Goal: Task Accomplishment & Management: Use online tool/utility

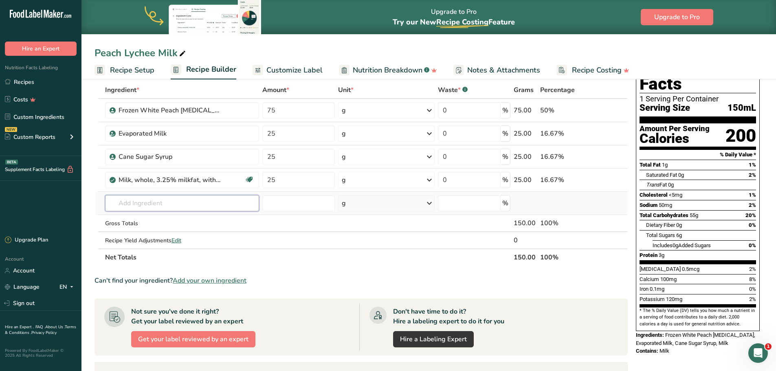
click at [180, 197] on input "text" at bounding box center [182, 203] width 154 height 16
click at [214, 204] on input "text" at bounding box center [182, 203] width 154 height 16
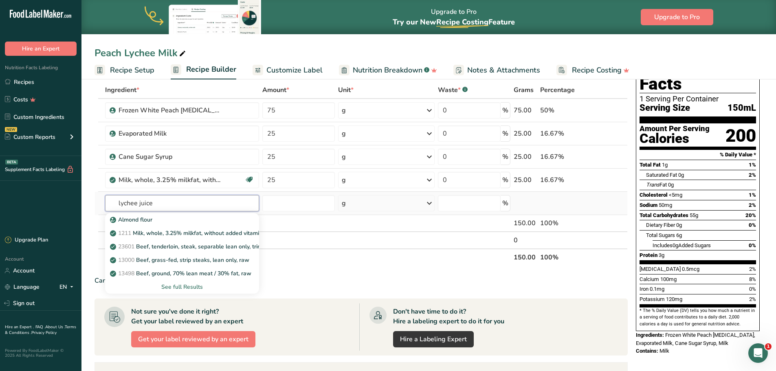
type input "lychee juice"
click at [203, 288] on div "See full Results" at bounding box center [182, 287] width 141 height 9
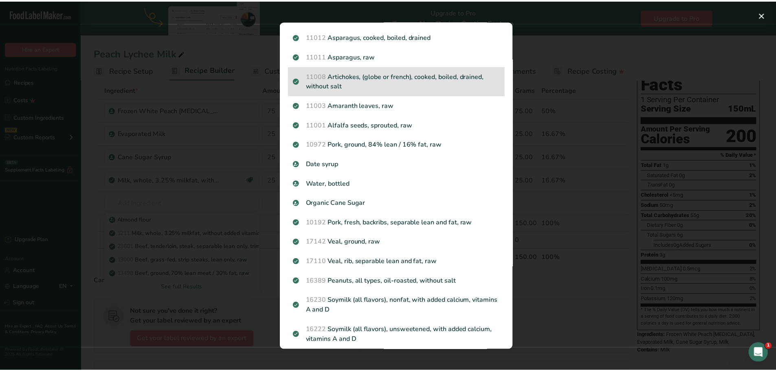
scroll to position [741, 0]
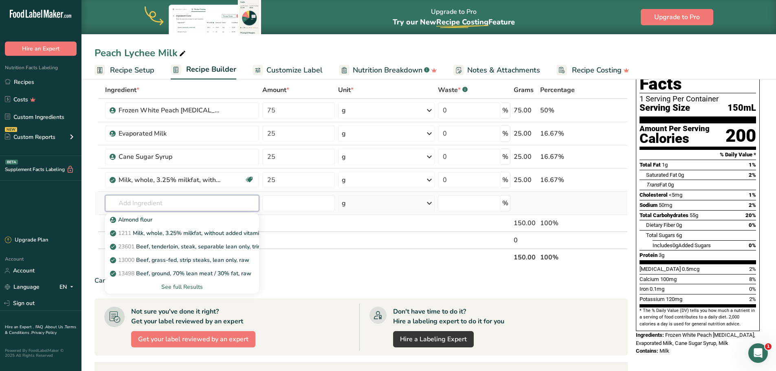
click at [198, 207] on input "text" at bounding box center [182, 203] width 154 height 16
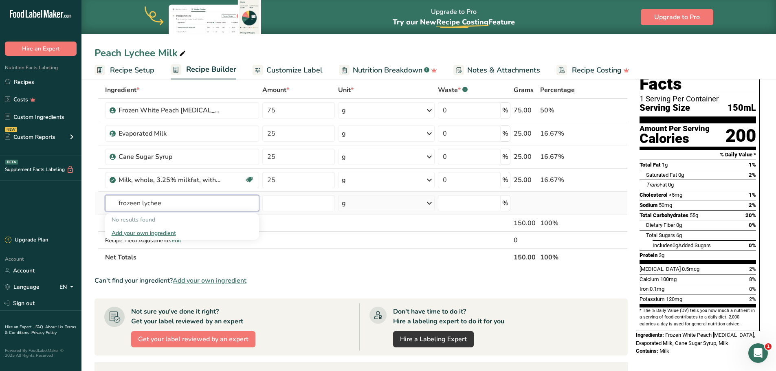
type input "frozeen lychee"
click at [164, 237] on div "Add your own ingredient" at bounding box center [182, 233] width 141 height 9
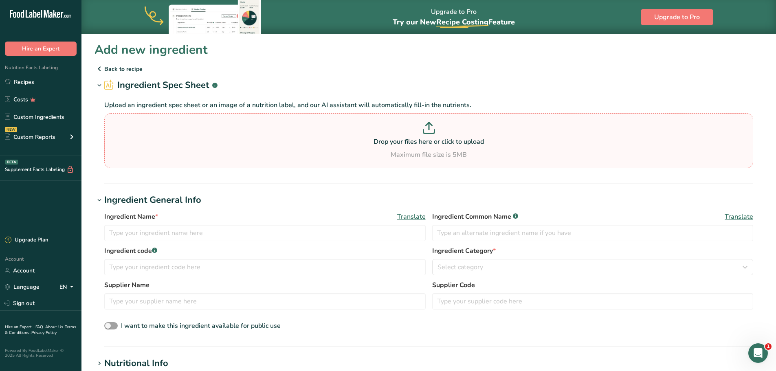
click at [340, 136] on p at bounding box center [428, 129] width 645 height 15
click at [340, 136] on input "Drop your files here or click to upload Maximum file size is 5MB" at bounding box center [428, 140] width 649 height 55
type input "C:\fakepath\Image_20250829111618_213_6.jpg"
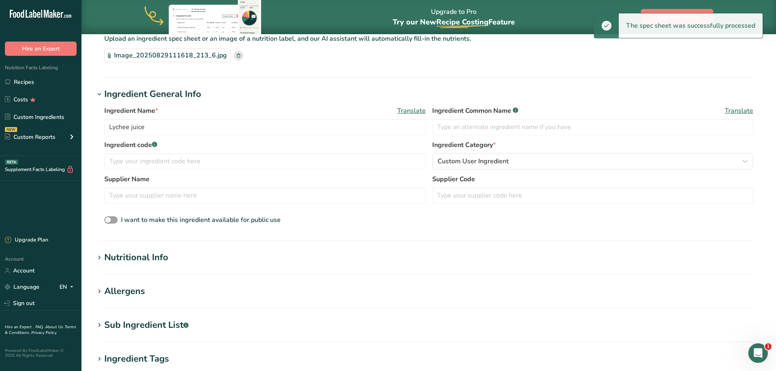
scroll to position [82, 0]
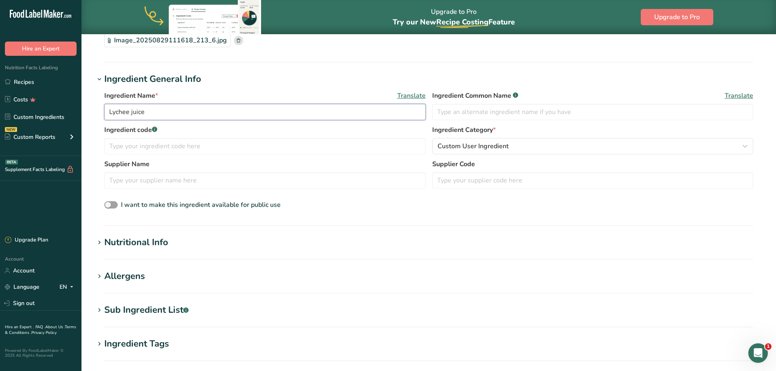
click at [110, 111] on input "Lychee juice" at bounding box center [265, 112] width 322 height 16
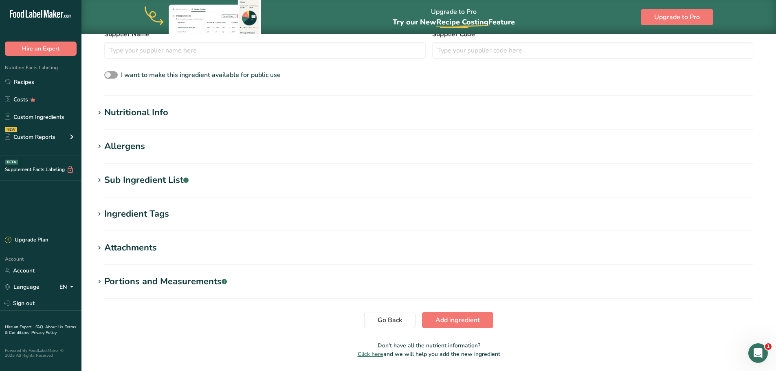
scroll to position [214, 0]
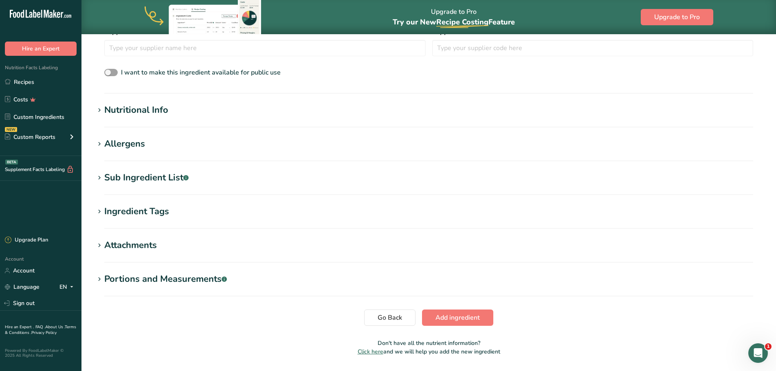
type input "Frozen Lychee Juice"
click at [141, 110] on div "Nutritional Info" at bounding box center [136, 110] width 64 height 13
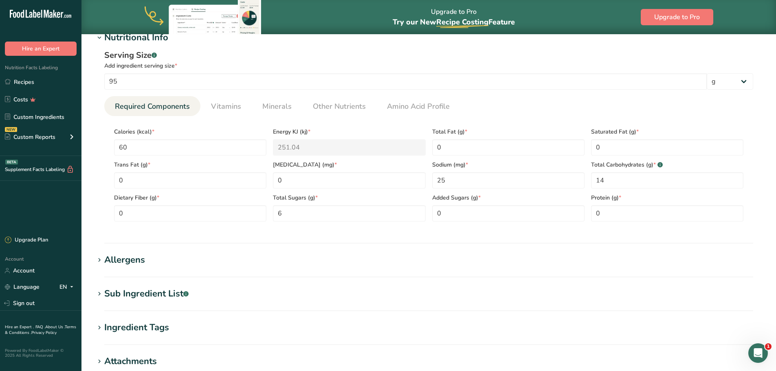
scroll to position [287, 0]
drag, startPoint x: 140, startPoint y: 81, endPoint x: 93, endPoint y: 78, distance: 47.0
click at [93, 78] on section "Add new ingredient Back to recipe Ingredient Spec Sheet .a-a{fill:#347362;}.b-a…" at bounding box center [429, 116] width 695 height 738
click at [148, 145] on input "60" at bounding box center [190, 147] width 152 height 16
click at [620, 153] on Fat "0" at bounding box center [667, 147] width 152 height 16
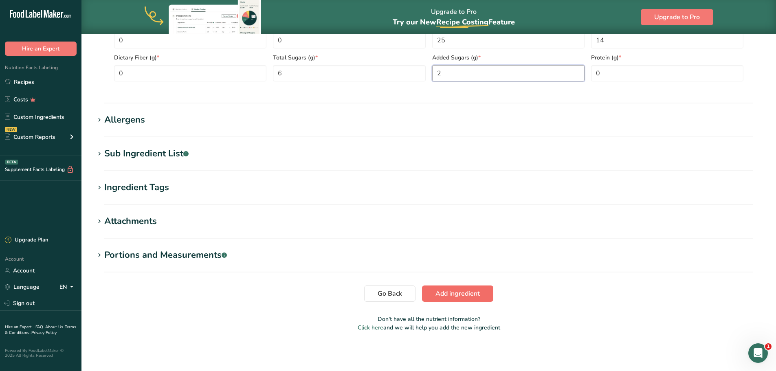
type Sugars "2"
click at [473, 291] on span "Add ingredient" at bounding box center [458, 294] width 44 height 10
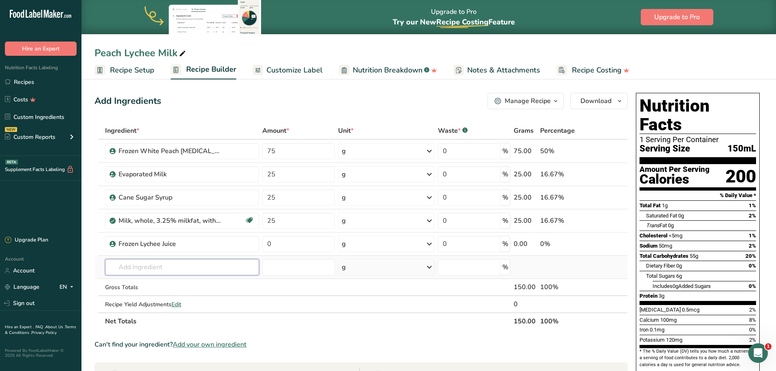
click at [158, 266] on input "text" at bounding box center [182, 267] width 154 height 16
type input "lychee fruit"
click at [164, 298] on div "Add your own ingredient" at bounding box center [182, 297] width 141 height 9
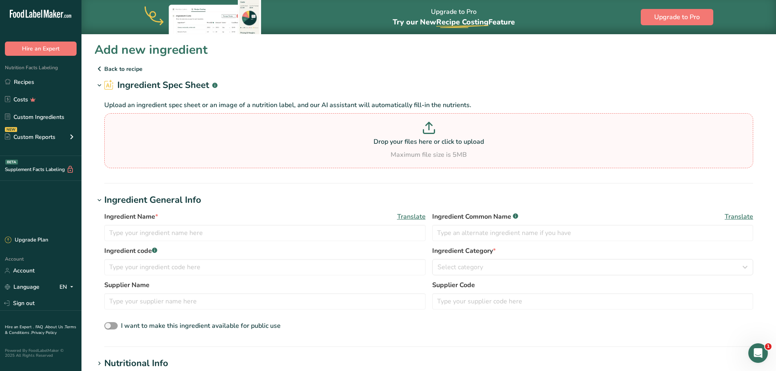
click at [388, 134] on p at bounding box center [428, 129] width 645 height 15
click at [388, 134] on input "Drop your files here or click to upload Maximum file size is 5MB" at bounding box center [428, 140] width 649 height 55
type input "C:\fakepath\Image_20250829111322_208_6.jpg"
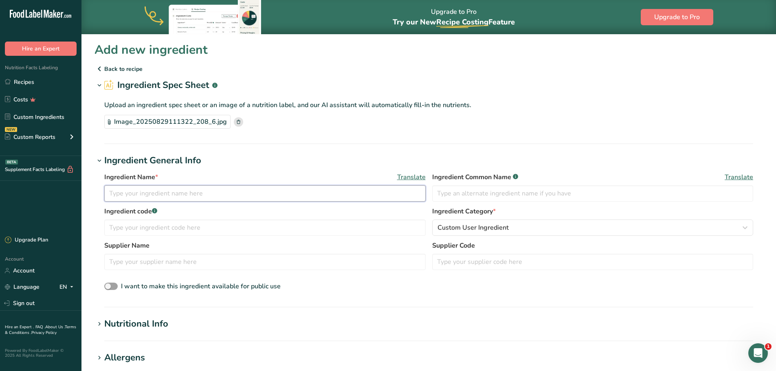
click at [212, 196] on input "text" at bounding box center [265, 193] width 322 height 16
type input "Canned Lychee Fruit"
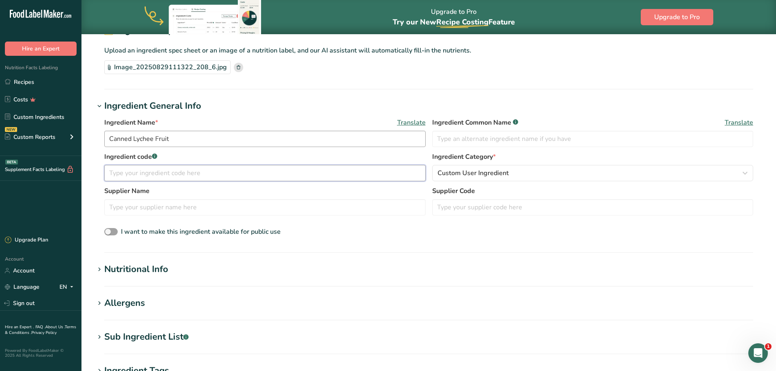
scroll to position [56, 0]
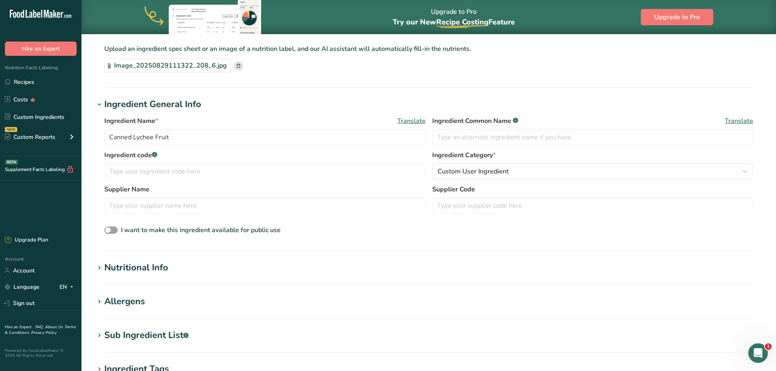
click at [183, 262] on h1 "Nutritional Info" at bounding box center [429, 267] width 669 height 13
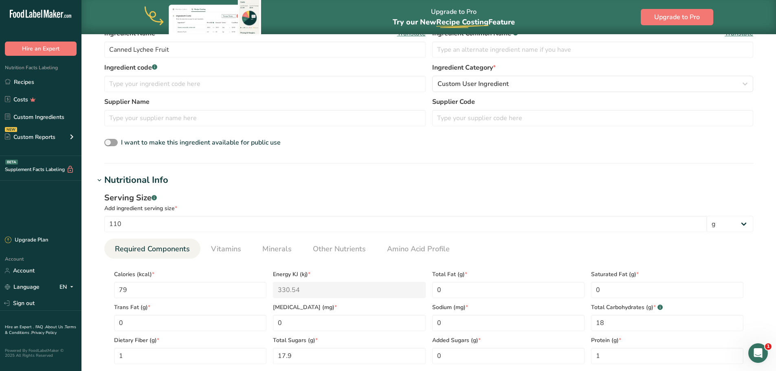
scroll to position [144, 0]
click at [149, 295] on input "79" at bounding box center [190, 290] width 152 height 16
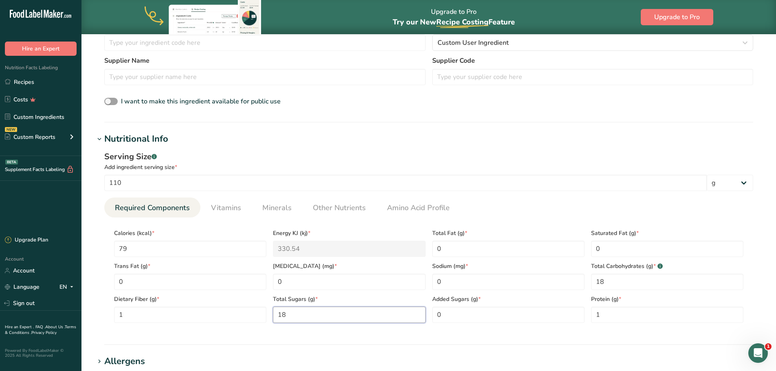
click at [300, 315] on Sugars "18" at bounding box center [349, 315] width 152 height 16
type Sugars "17.90"
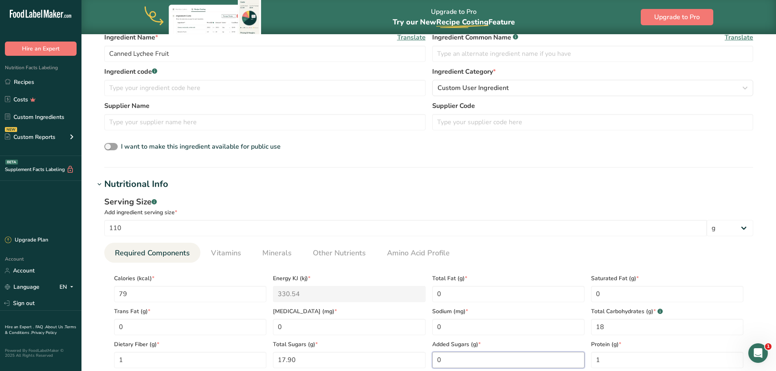
scroll to position [124, 0]
